Goal: Information Seeking & Learning: Learn about a topic

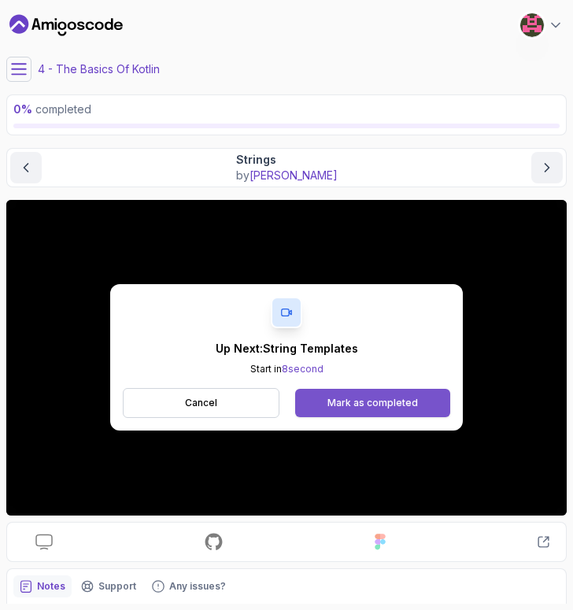
click at [392, 400] on div "Mark as completed" at bounding box center [372, 402] width 90 height 13
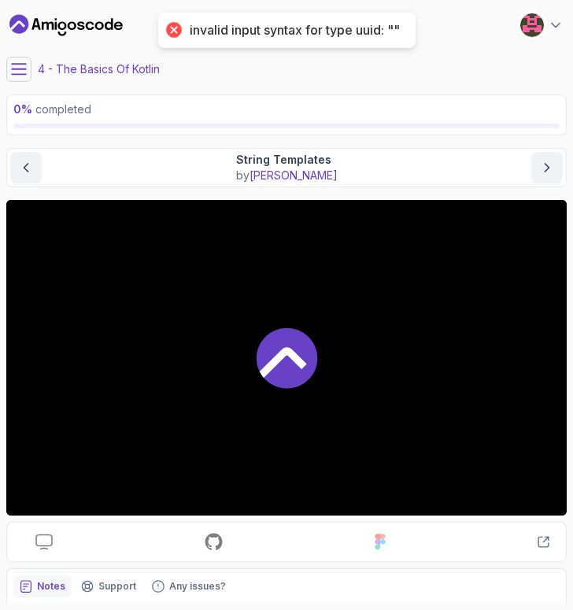
click at [291, 362] on icon at bounding box center [286, 358] width 61 height 61
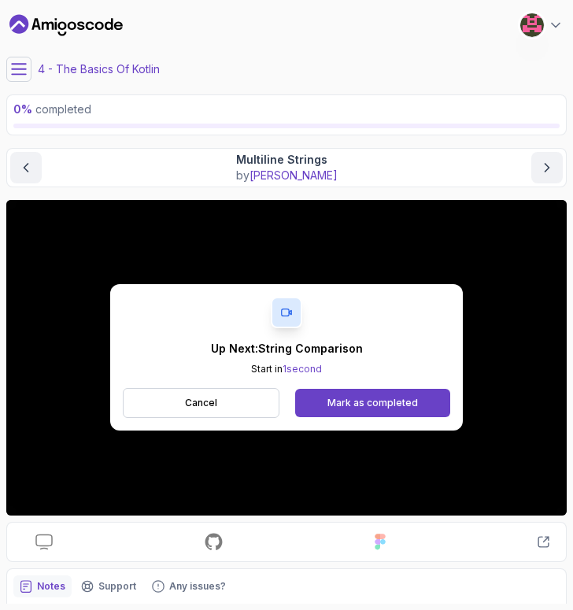
click at [247, 421] on div "Up Next: String Comparison Start in 1 second Cancel Mark as completed" at bounding box center [286, 357] width 352 height 146
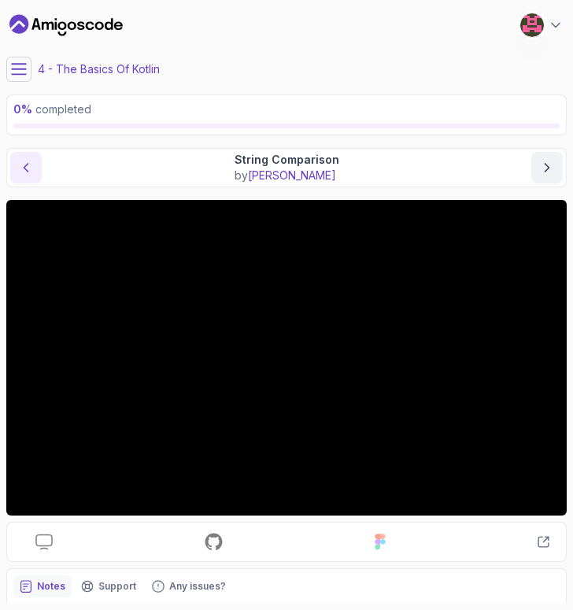
click at [35, 160] on button "previous content" at bounding box center [25, 167] width 31 height 31
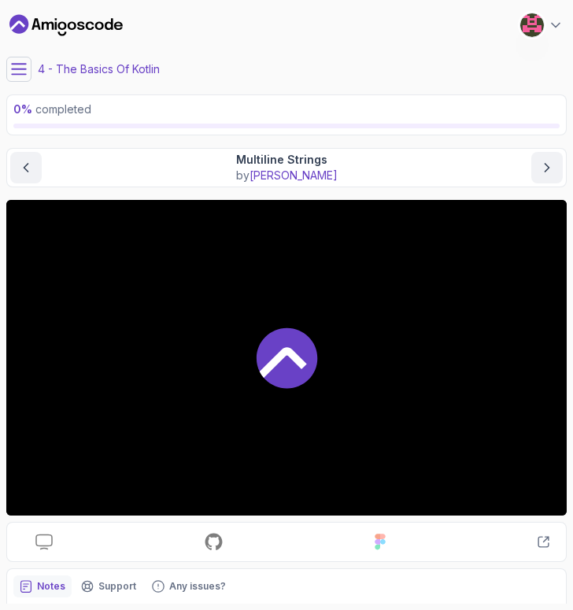
click at [301, 365] on icon at bounding box center [283, 363] width 47 height 31
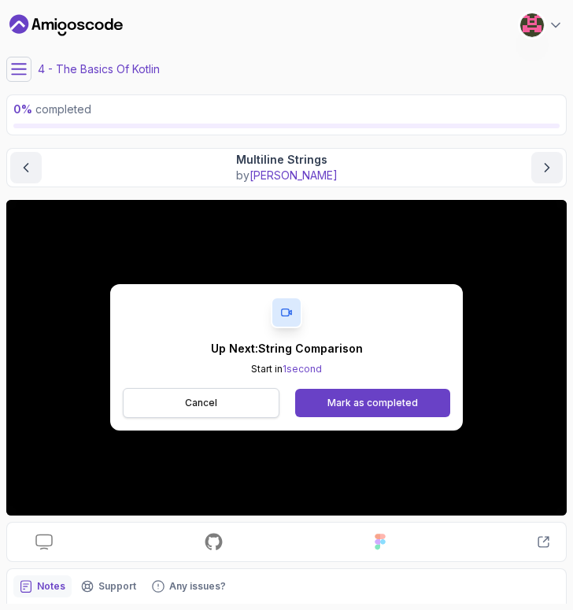
click at [227, 401] on button "Cancel" at bounding box center [201, 403] width 157 height 30
click at [412, 408] on div "Mark as completed" at bounding box center [372, 402] width 90 height 13
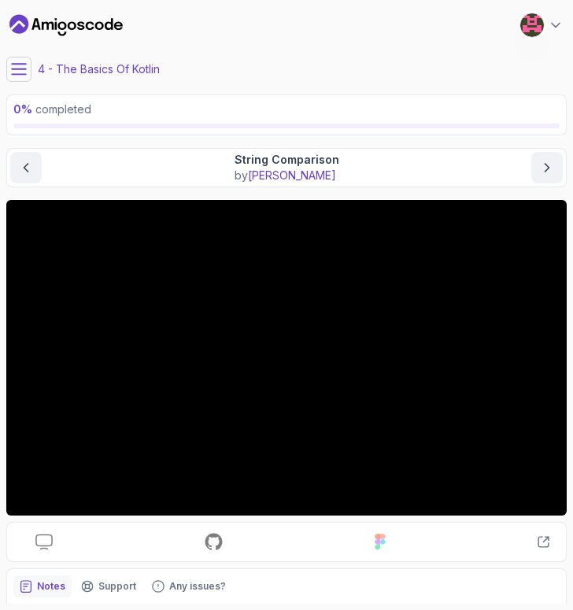
click at [28, 68] on button at bounding box center [18, 69] width 25 height 25
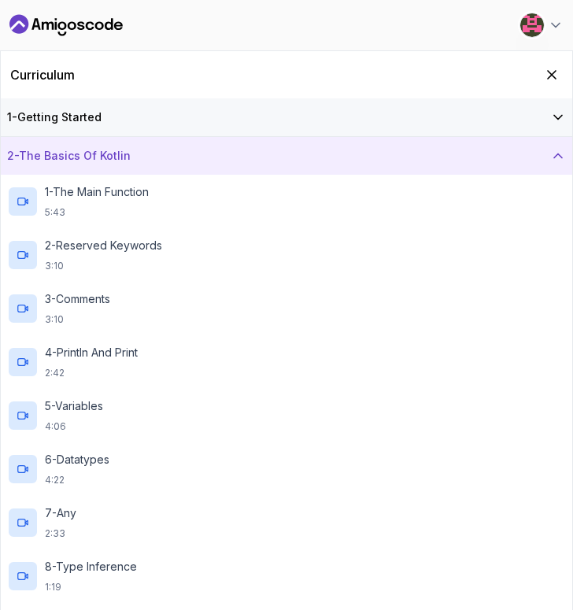
click at [172, 164] on div "2 - The Basics Of Kotlin" at bounding box center [286, 156] width 571 height 38
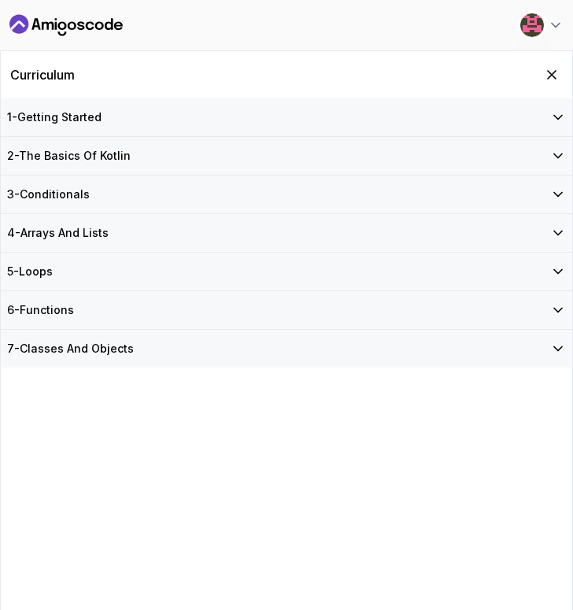
click at [349, 107] on div "1 - Getting Started" at bounding box center [286, 117] width 571 height 38
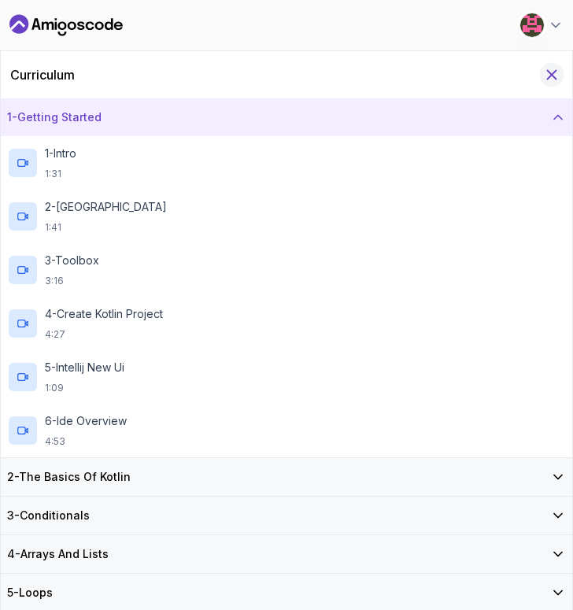
click at [554, 74] on icon "Hide Curriculum for mobile" at bounding box center [551, 74] width 17 height 17
